Goal: Task Accomplishment & Management: Complete application form

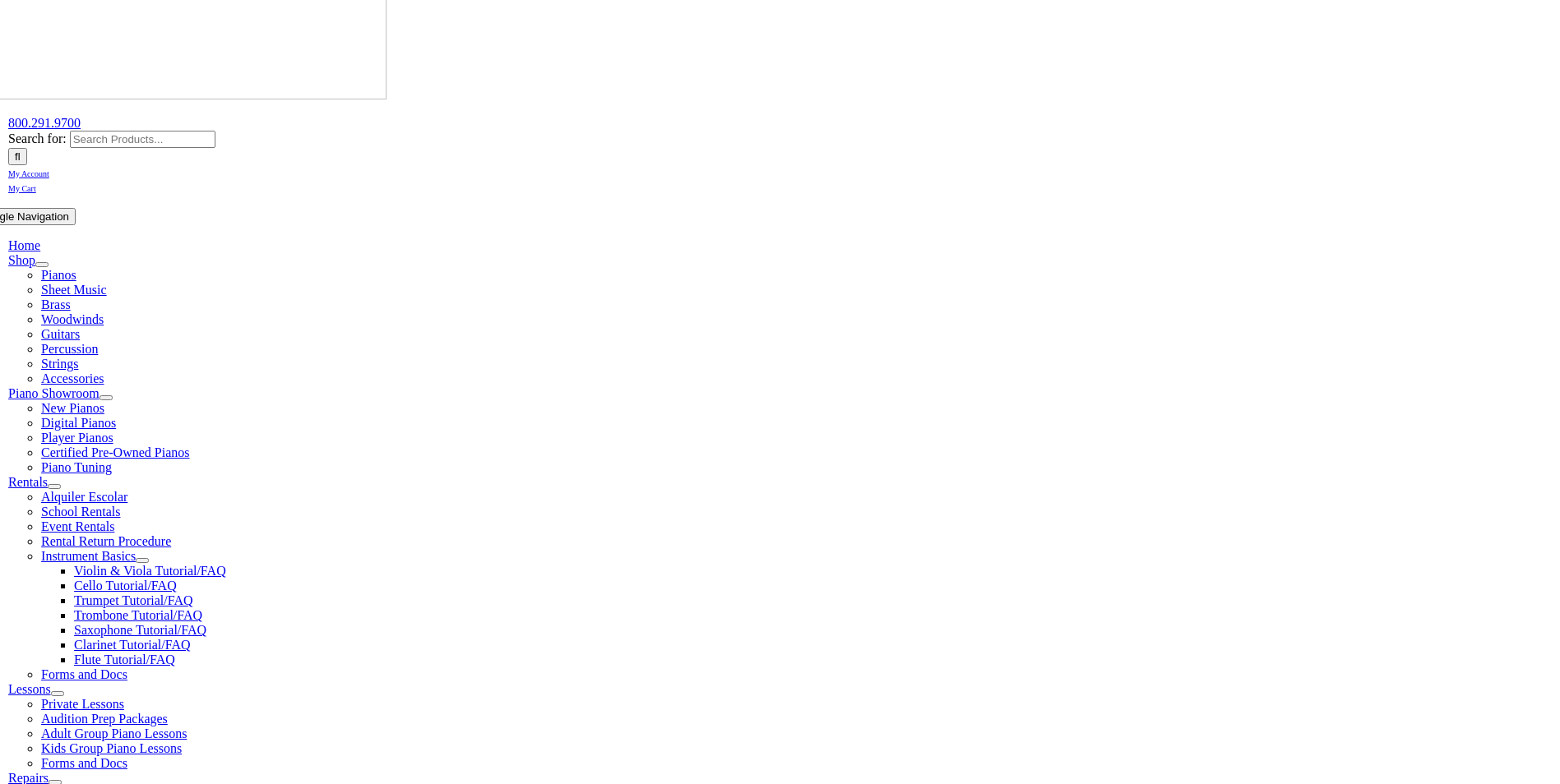
scroll to position [82, 0]
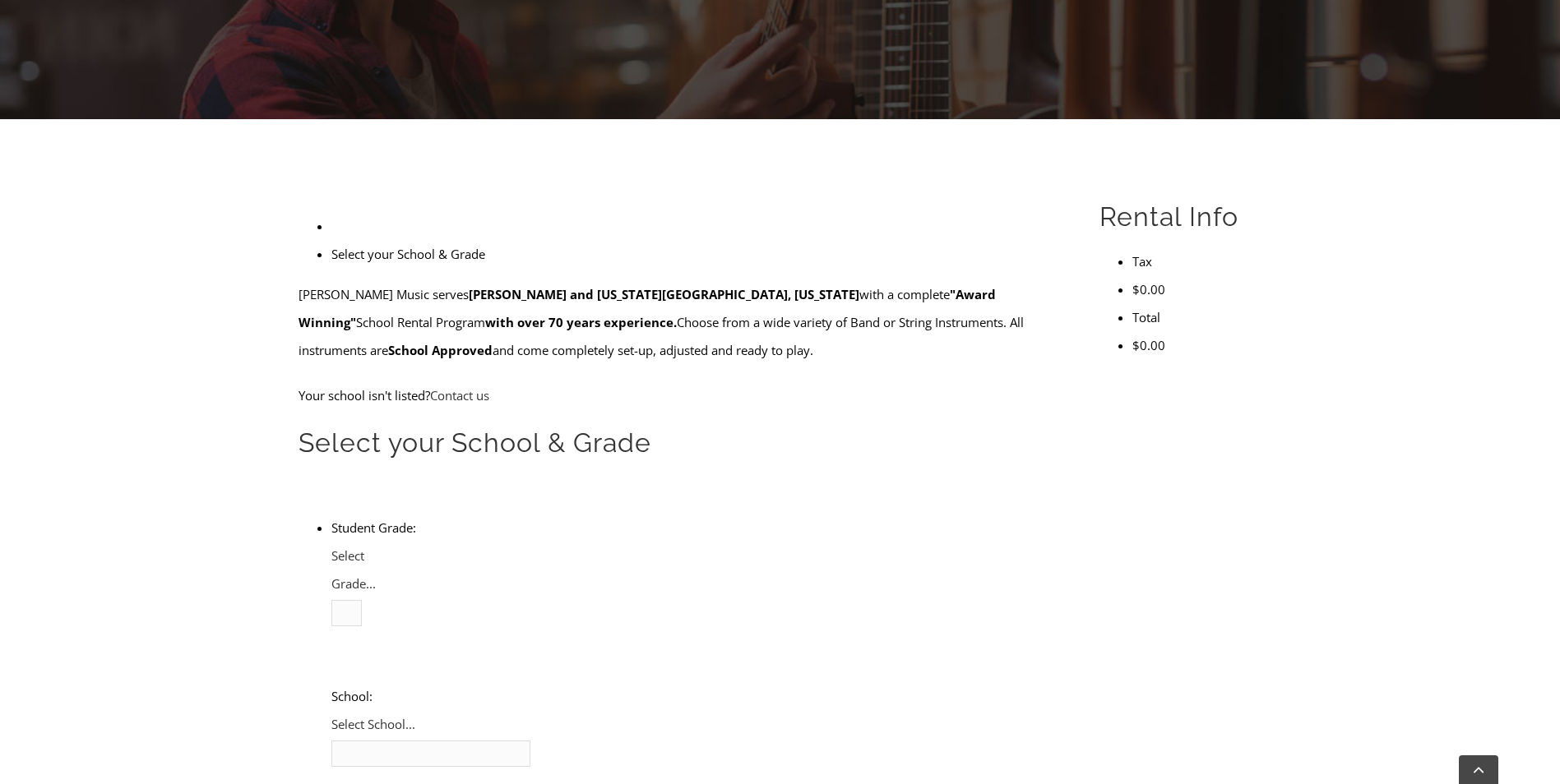
scroll to position [329, 0]
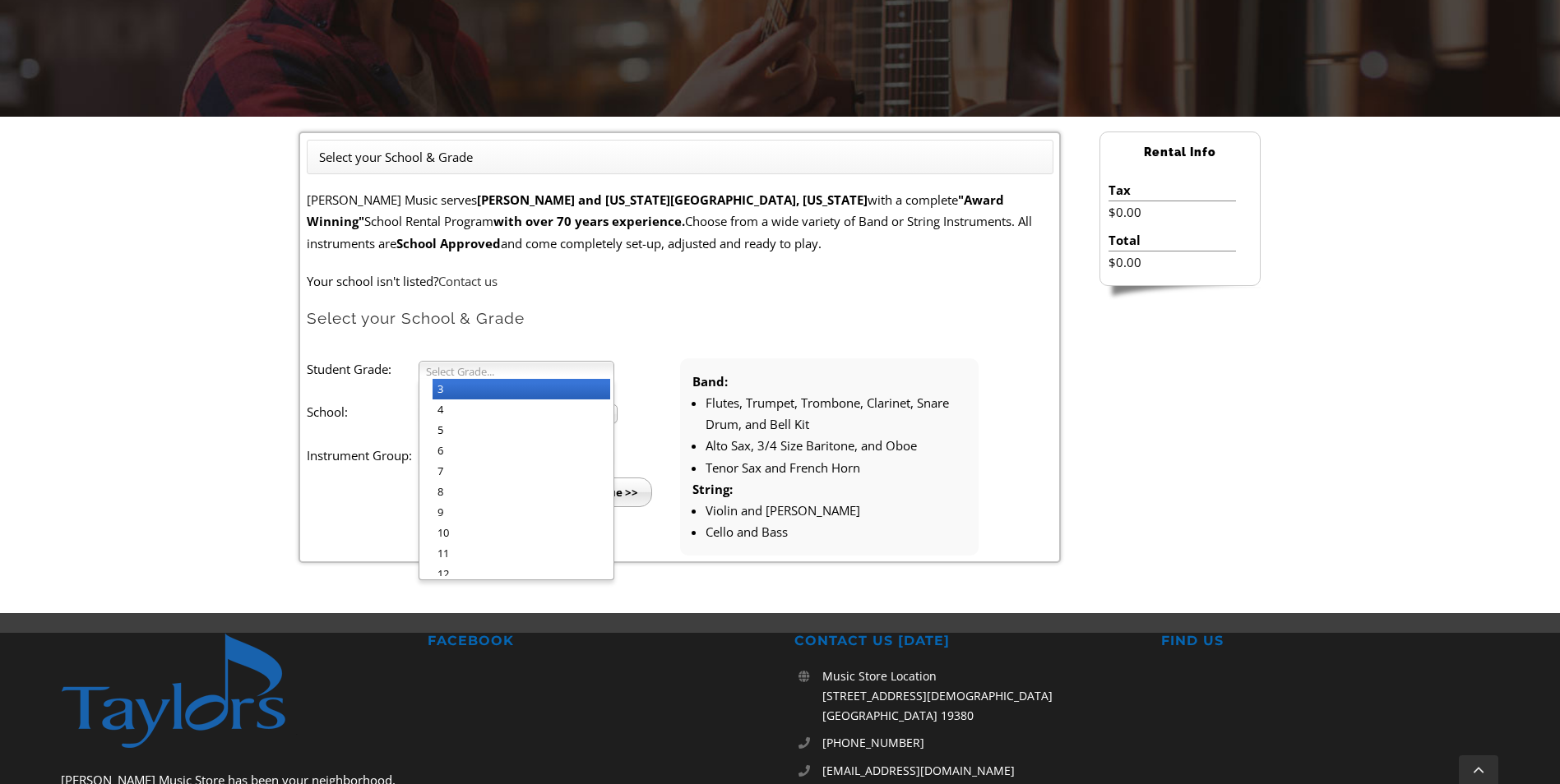
click at [479, 369] on span "Select Grade..." at bounding box center [509, 372] width 166 height 20
click at [482, 393] on li "3" at bounding box center [521, 389] width 177 height 21
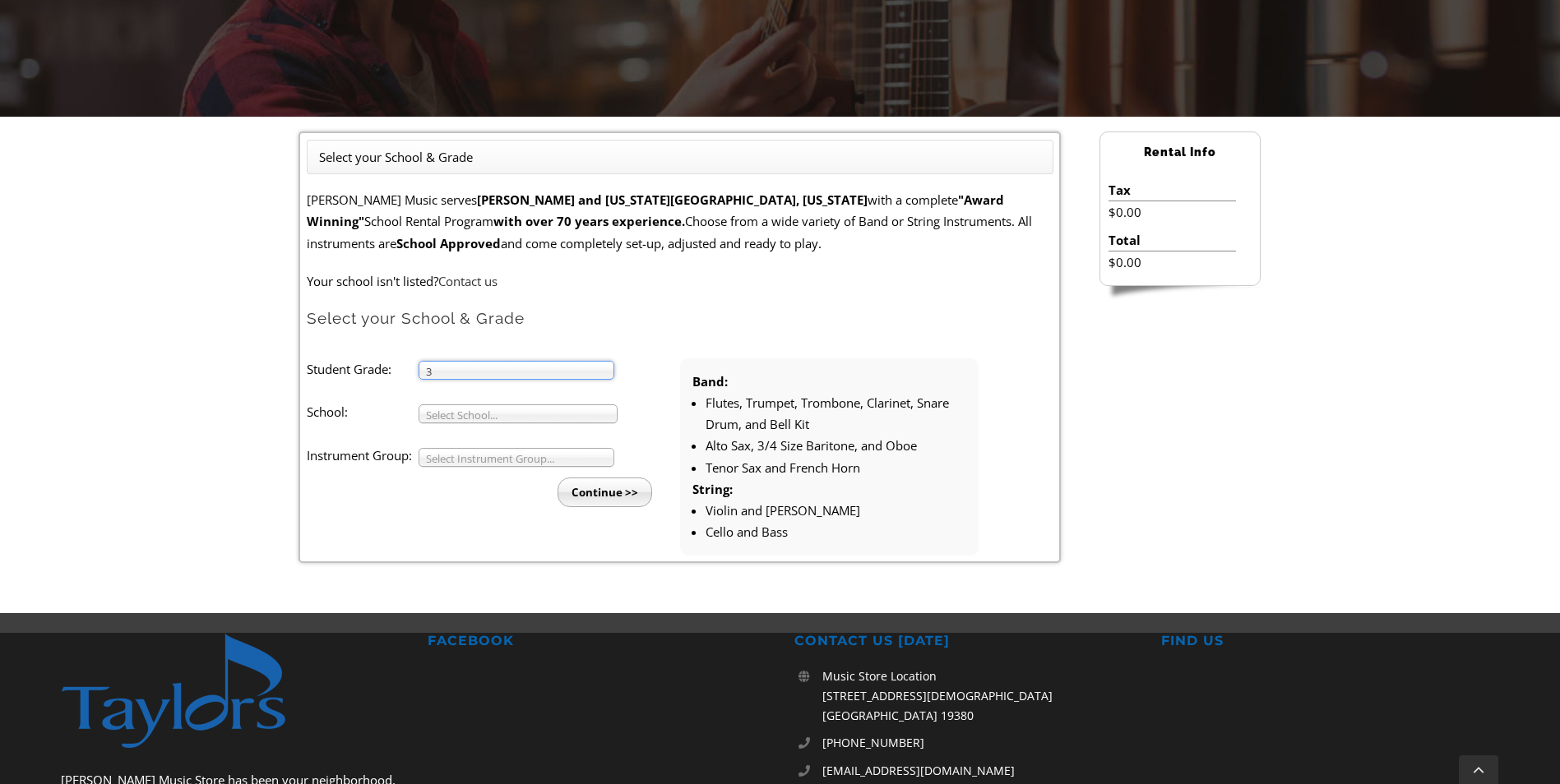
click at [486, 417] on span "Select School..." at bounding box center [510, 415] width 169 height 20
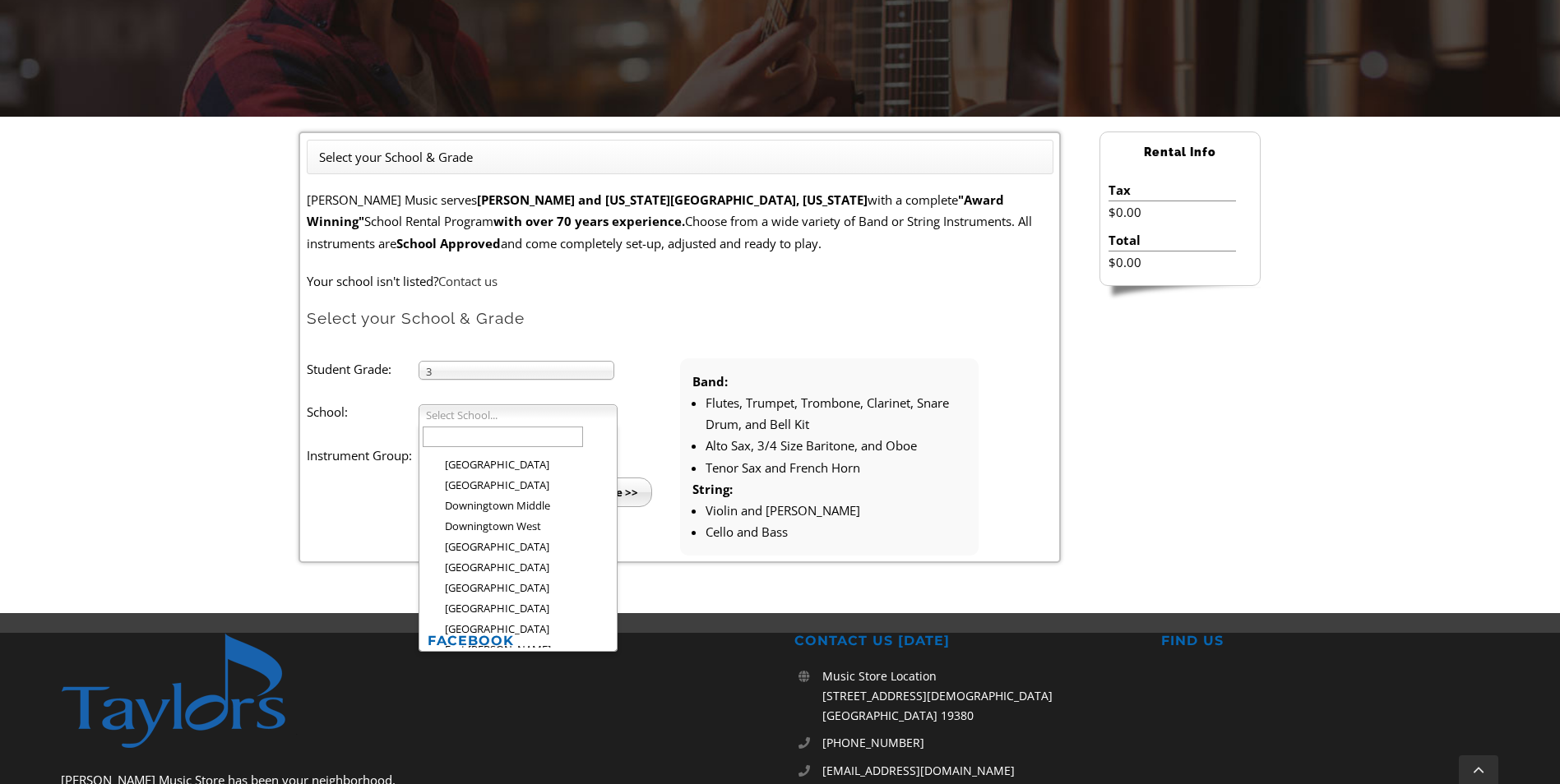
scroll to position [762, 0]
click at [513, 602] on li "[PERSON_NAME][GEOGRAPHIC_DATA]" at bounding box center [523, 618] width 181 height 33
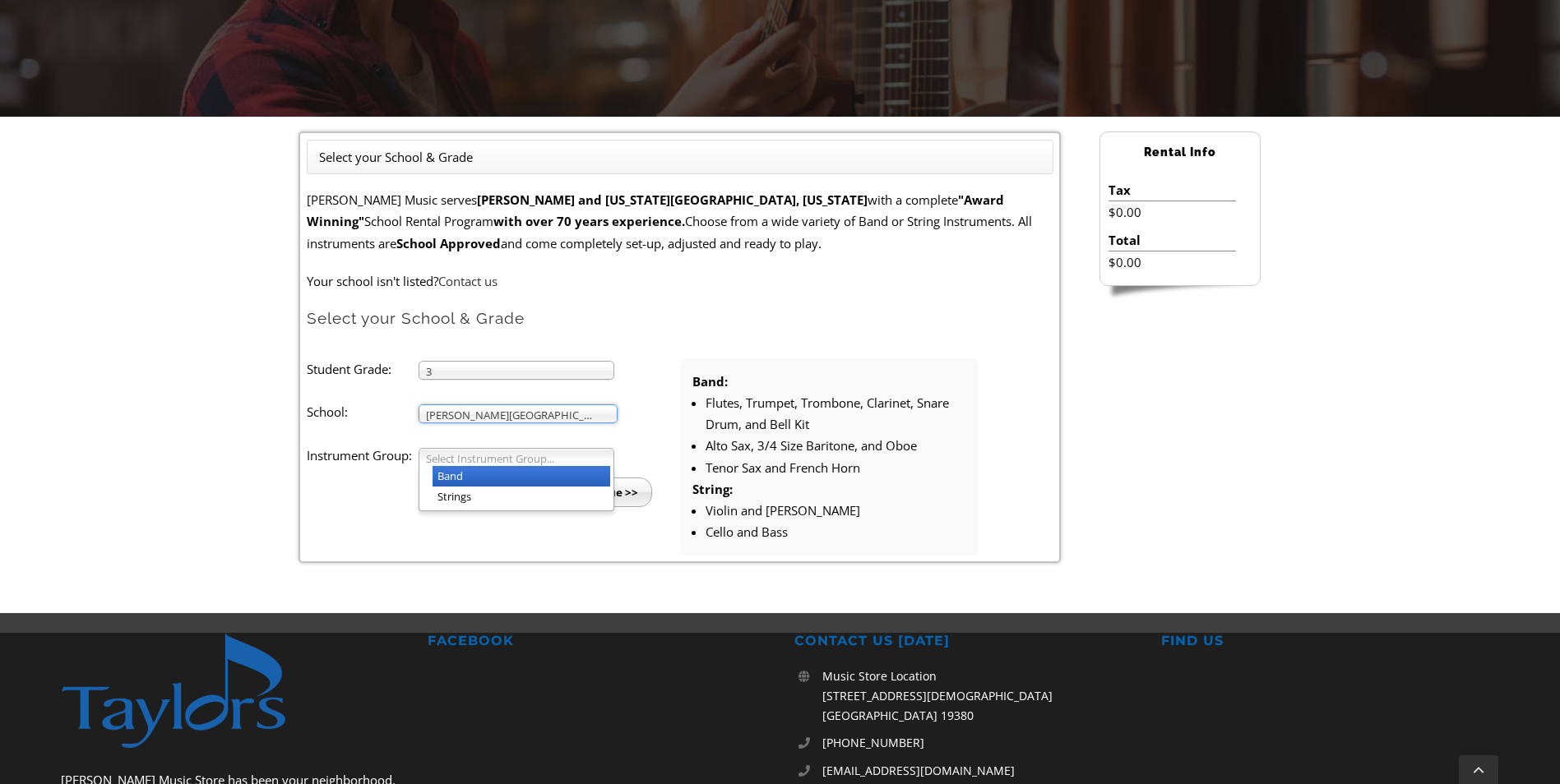
click at [504, 456] on span "Select Instrument Group..." at bounding box center [509, 459] width 166 height 20
click at [501, 508] on div "Band Strings" at bounding box center [516, 489] width 196 height 45
click at [499, 499] on li "Strings" at bounding box center [521, 497] width 177 height 21
click at [589, 495] on input "Continue >>" at bounding box center [605, 493] width 95 height 30
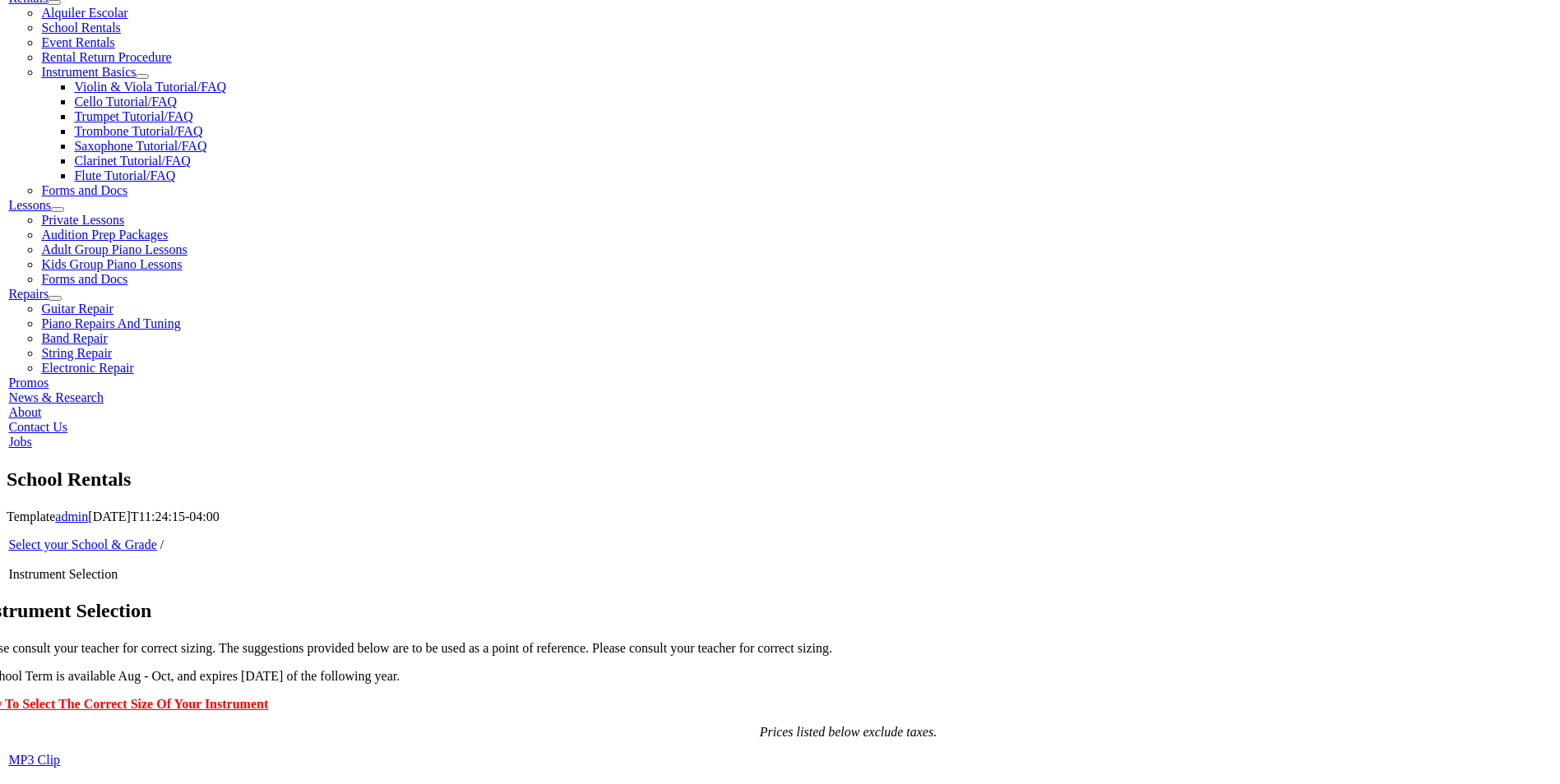
scroll to position [575, 0]
